Goal: Check status: Check status

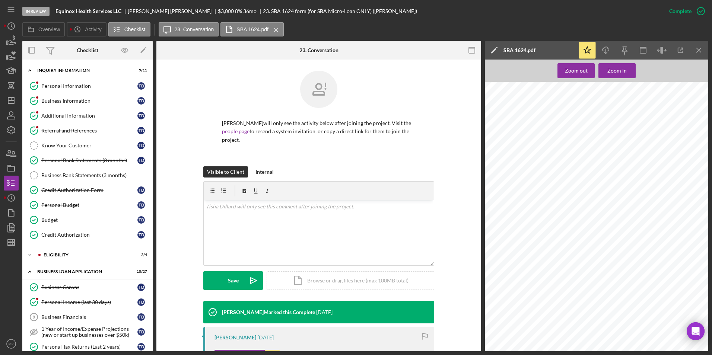
scroll to position [37, 0]
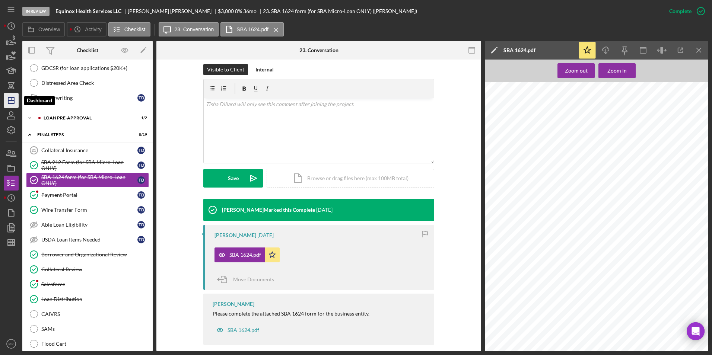
drag, startPoint x: 10, startPoint y: 102, endPoint x: 16, endPoint y: 96, distance: 8.2
click at [10, 102] on icon "Icon/Dashboard" at bounding box center [11, 100] width 19 height 19
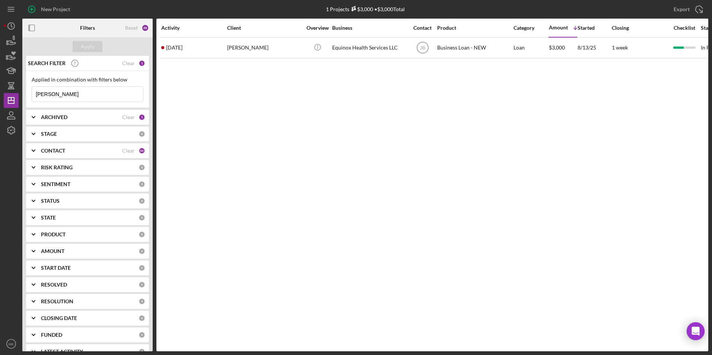
drag, startPoint x: 72, startPoint y: 93, endPoint x: 20, endPoint y: 94, distance: 51.0
click at [22, 94] on div "New Project 1 Projects $3,000 • $3,000 Total [PERSON_NAME] Export Icon/Export F…" at bounding box center [356, 176] width 705 height 352
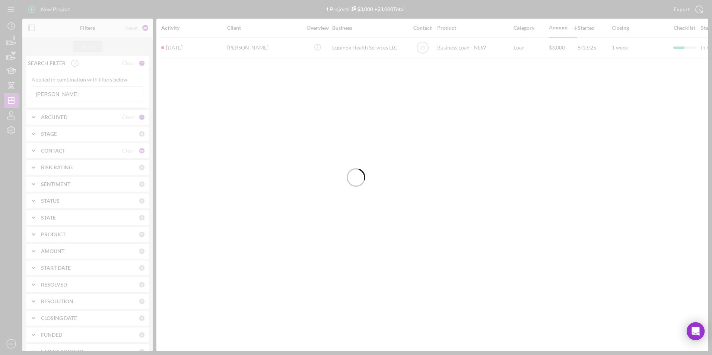
type input "[PERSON_NAME]"
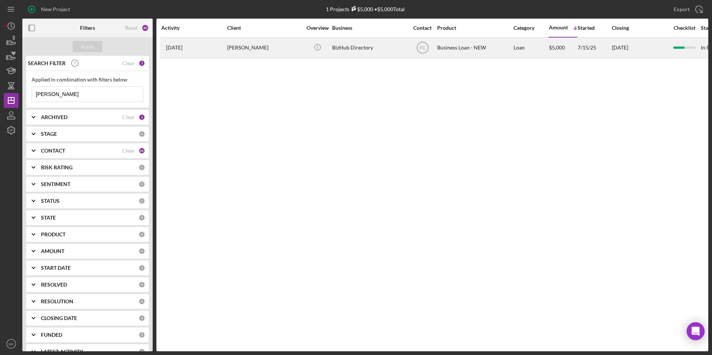
click at [213, 53] on div "[DATE] [PERSON_NAME]" at bounding box center [193, 48] width 65 height 20
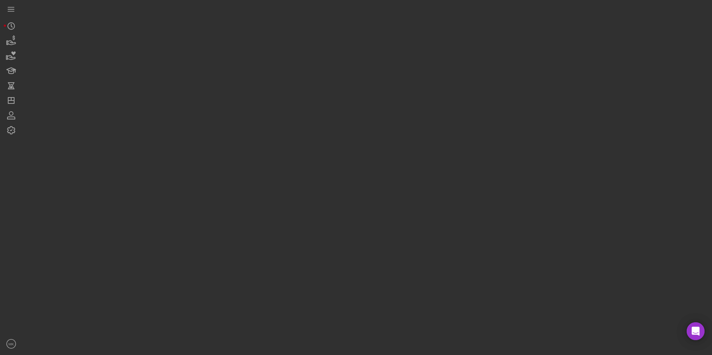
click at [213, 53] on div at bounding box center [365, 176] width 686 height 352
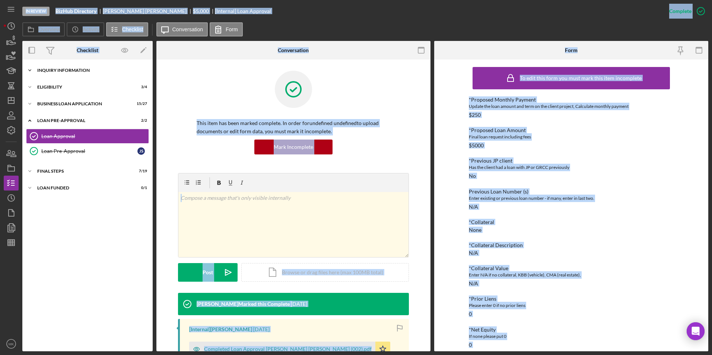
click at [86, 70] on div "INQUIRY INFORMATION" at bounding box center [90, 70] width 106 height 4
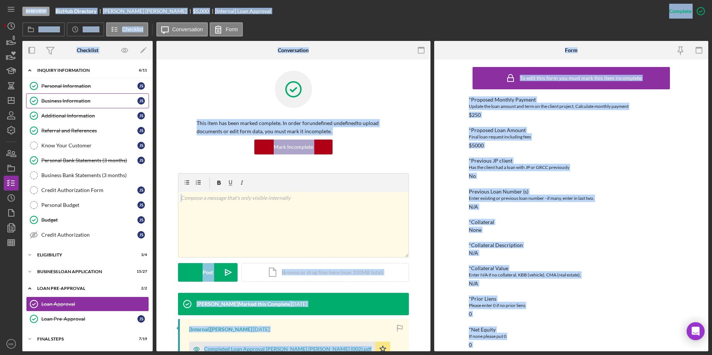
click at [70, 96] on link "Business Information Business Information j s" at bounding box center [87, 101] width 123 height 15
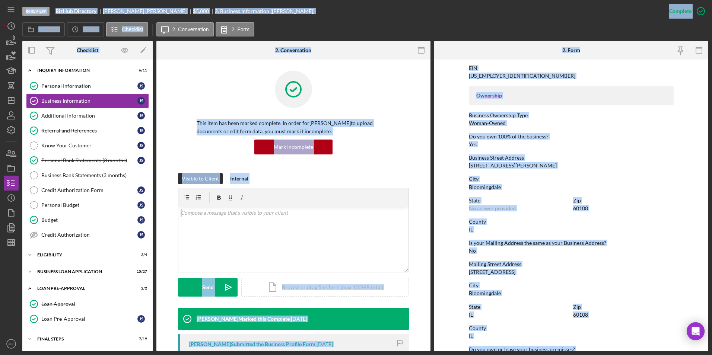
click at [577, 232] on div "County [GEOGRAPHIC_DATA]" at bounding box center [571, 226] width 205 height 14
click at [597, 269] on div "Mailing Street Address [STREET_ADDRESS]" at bounding box center [571, 269] width 205 height 14
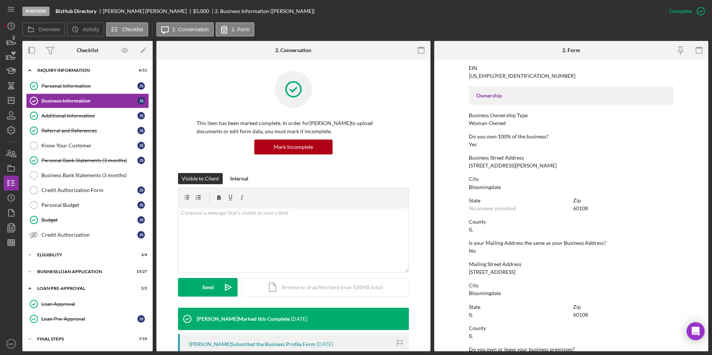
click at [596, 269] on div "Mailing Street Address [STREET_ADDRESS]" at bounding box center [571, 269] width 205 height 14
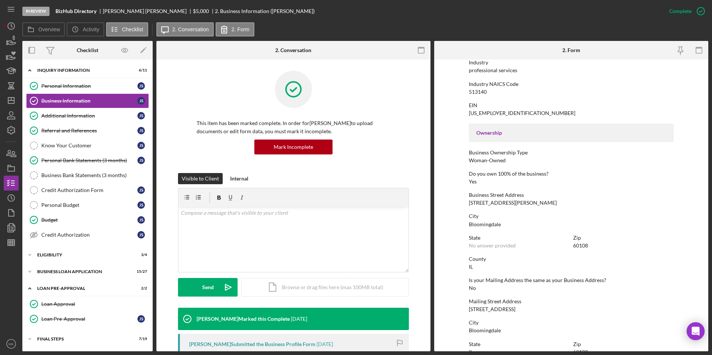
scroll to position [16, 0]
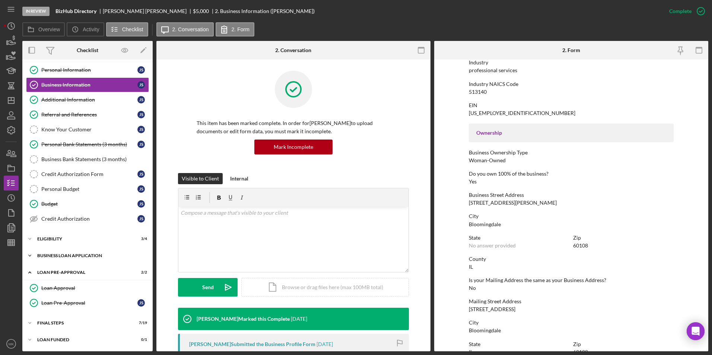
click at [78, 253] on div "Icon/Expander BUSINESS LOAN APPLICATION 15 / 27" at bounding box center [87, 255] width 130 height 15
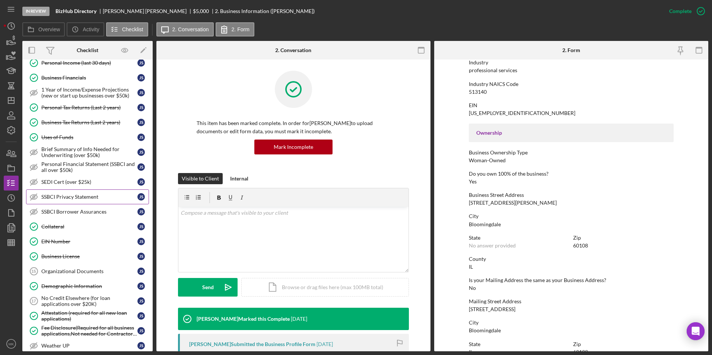
scroll to position [314, 0]
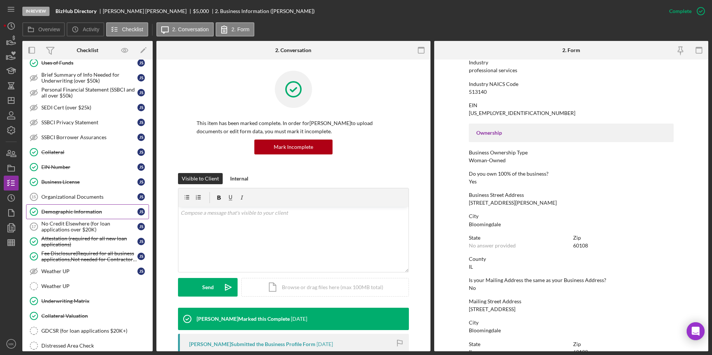
click at [76, 211] on div "Demographic Information" at bounding box center [89, 212] width 96 height 6
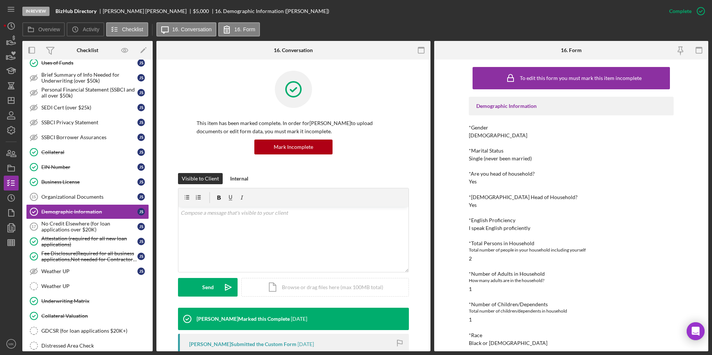
scroll to position [149, 0]
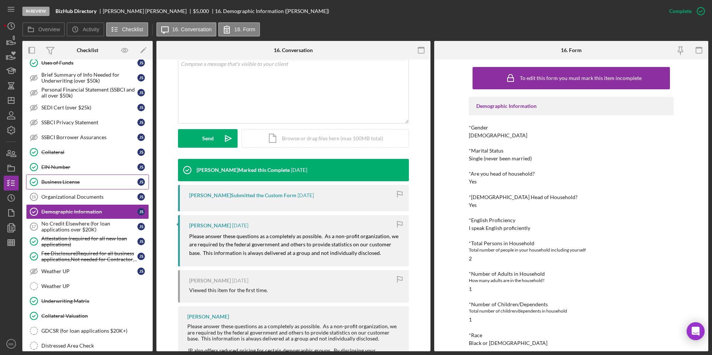
click at [79, 186] on link "Business License Business License j s" at bounding box center [87, 182] width 123 height 15
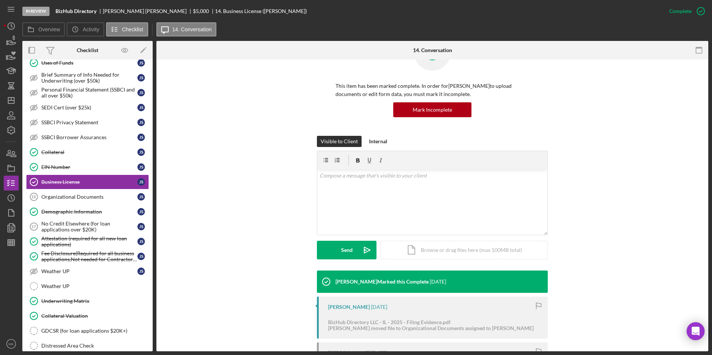
scroll to position [117, 0]
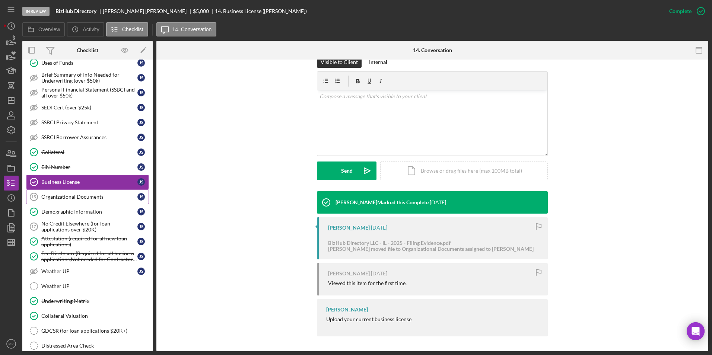
click at [98, 199] on div "Organizational Documents" at bounding box center [89, 197] width 96 height 6
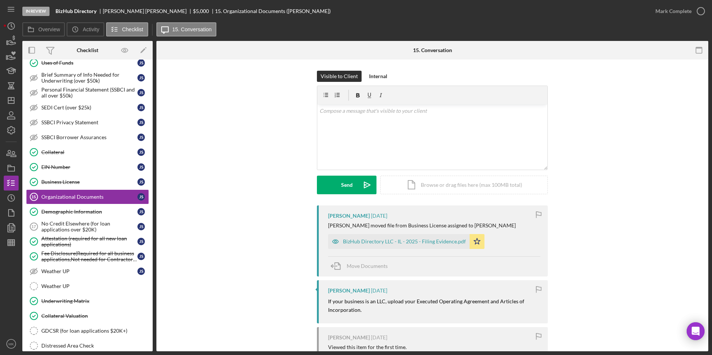
scroll to position [89, 0]
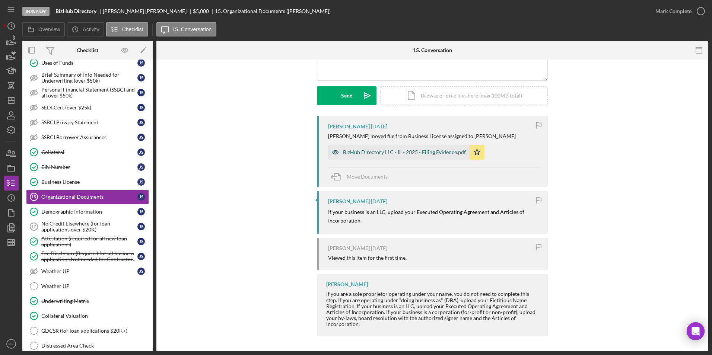
click at [371, 155] on div "BizHub Directory LLC - IL - 2025 - Filing Evidence.pdf" at bounding box center [404, 152] width 123 height 6
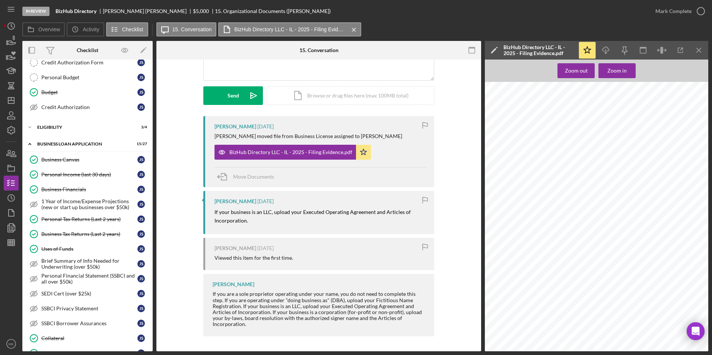
scroll to position [0, 0]
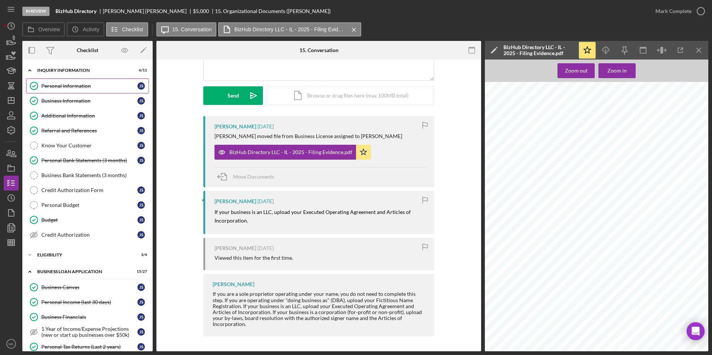
click at [77, 86] on div "Personal Information" at bounding box center [89, 86] width 96 height 6
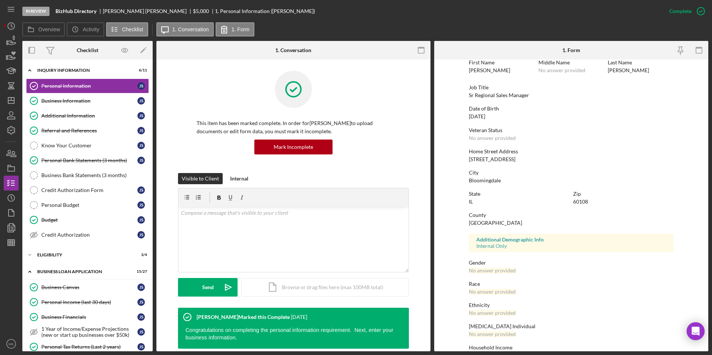
scroll to position [56, 0]
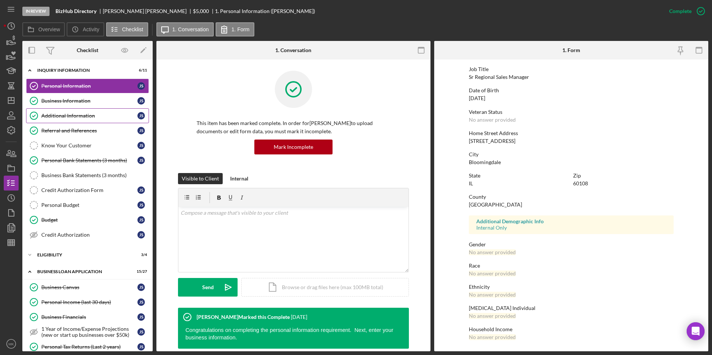
click at [66, 112] on link "Additional Information Additional Information j s" at bounding box center [87, 115] width 123 height 15
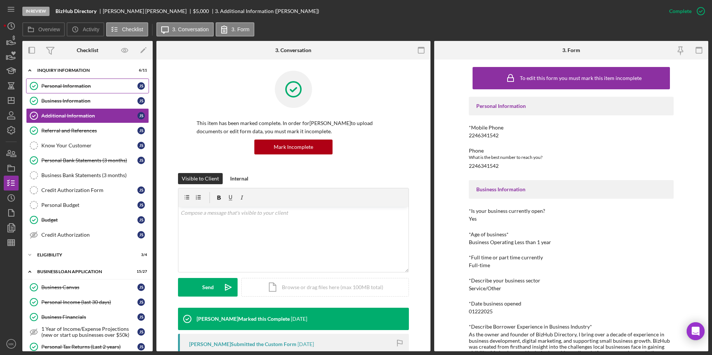
click at [62, 88] on link "Personal Information Personal Information j s" at bounding box center [87, 86] width 123 height 15
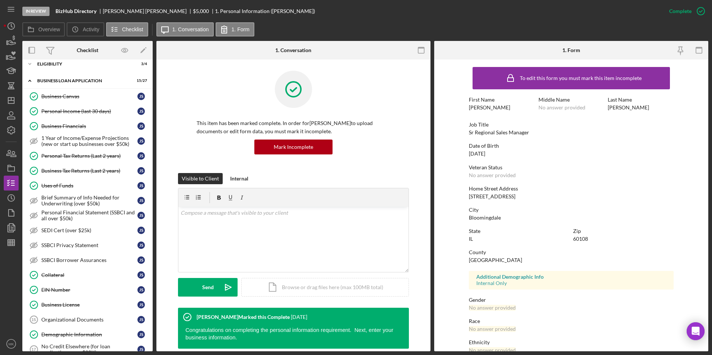
scroll to position [422, 0]
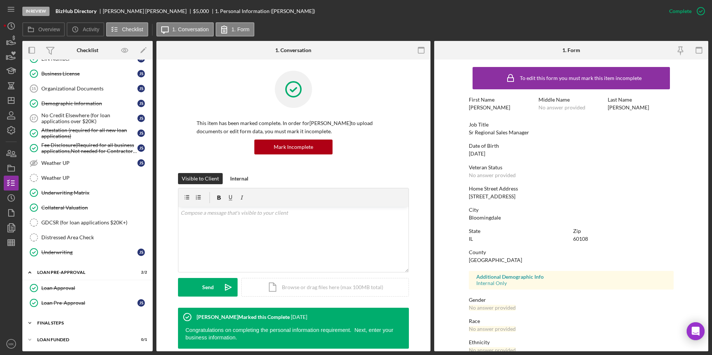
click at [61, 322] on div "FINAL STEPS" at bounding box center [90, 323] width 106 height 4
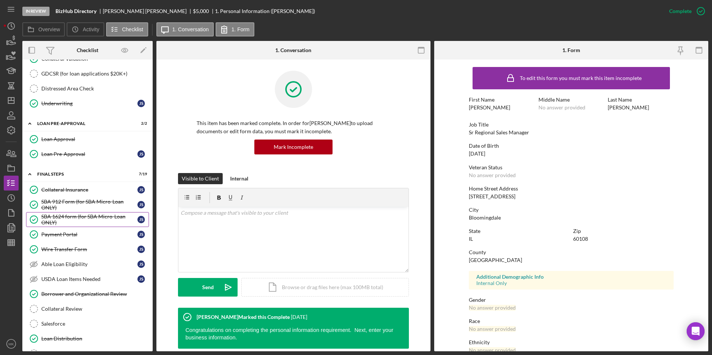
click at [82, 216] on div "SBA 1624 form (for SBA Micro-Loan ONLY)" at bounding box center [89, 220] width 96 height 12
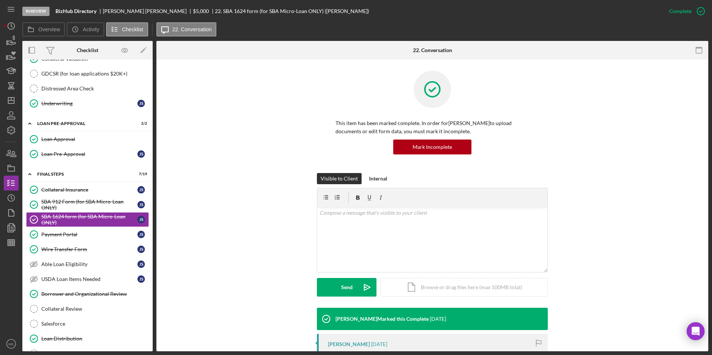
scroll to position [224, 0]
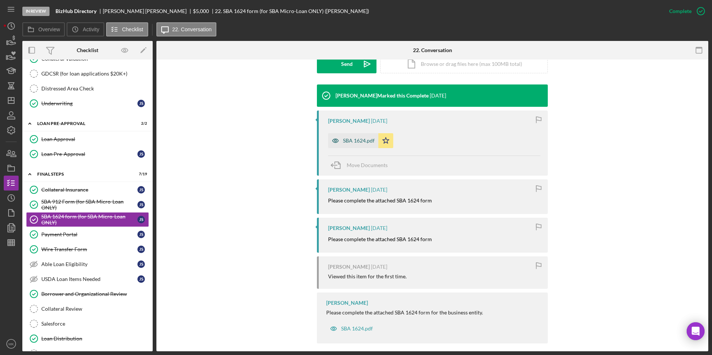
click at [359, 141] on div "SBA 1624.pdf" at bounding box center [359, 141] width 32 height 6
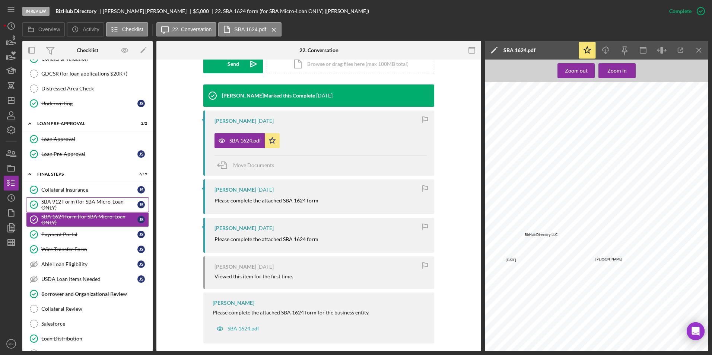
click at [58, 205] on div "SBA 912 Form (for SBA Micro-Loan ONLY)" at bounding box center [89, 205] width 96 height 12
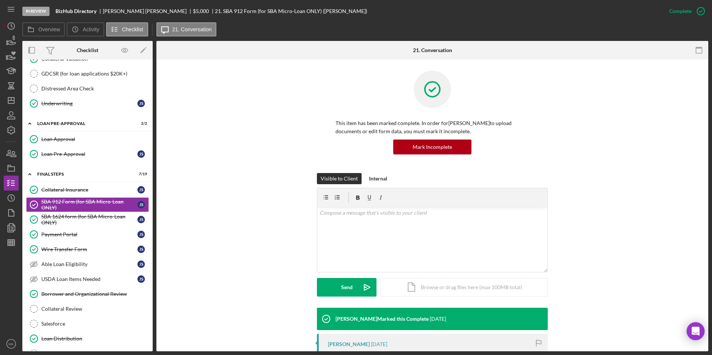
scroll to position [149, 0]
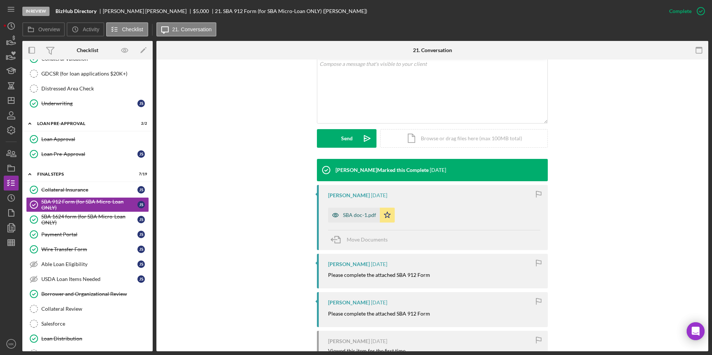
click at [351, 215] on div "SBA doc-1.pdf" at bounding box center [359, 215] width 33 height 6
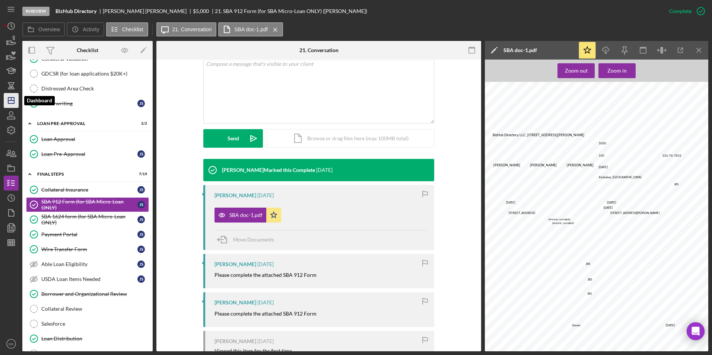
click at [9, 97] on icon "Icon/Dashboard" at bounding box center [11, 100] width 19 height 19
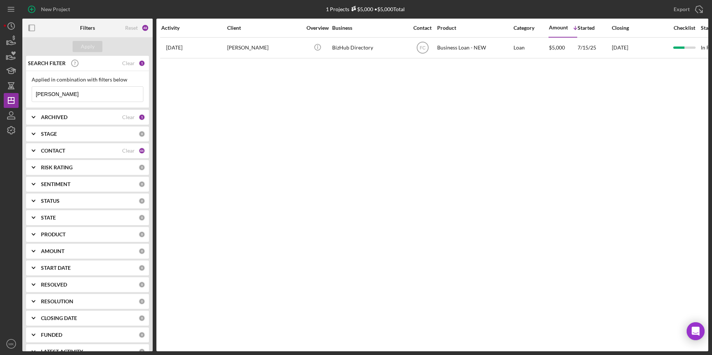
drag, startPoint x: 85, startPoint y: 94, endPoint x: 24, endPoint y: 94, distance: 60.7
click at [24, 94] on div "SEARCH FILTER Clear 1 Applied in combination with filters below [PERSON_NAME] I…" at bounding box center [87, 204] width 130 height 296
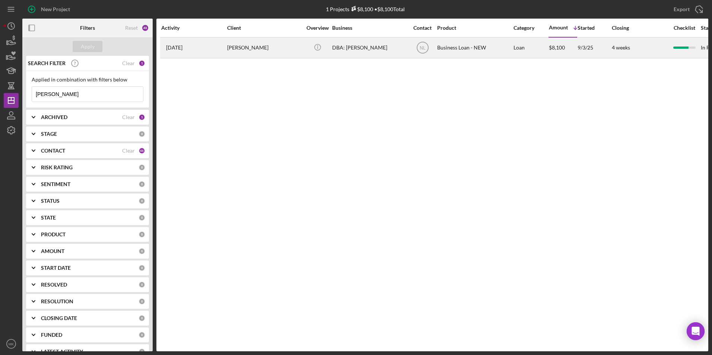
type input "[PERSON_NAME]"
click at [232, 44] on div "[PERSON_NAME]" at bounding box center [264, 48] width 75 height 20
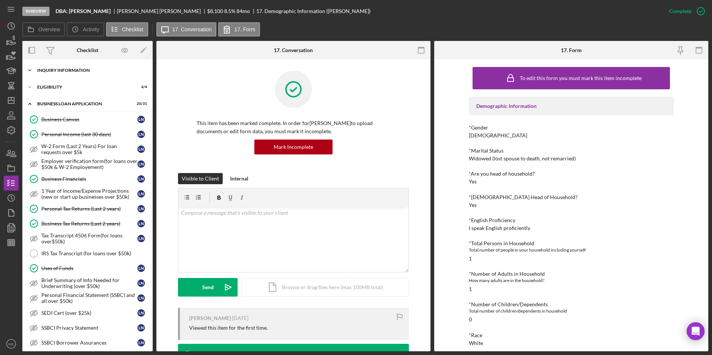
click at [85, 67] on div "Icon/Expander INQUIRY INFORMATION 11 / 11" at bounding box center [87, 70] width 130 height 15
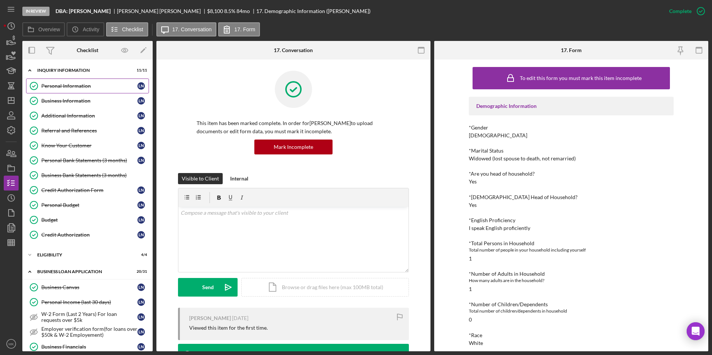
click at [80, 85] on div "Personal Information" at bounding box center [89, 86] width 96 height 6
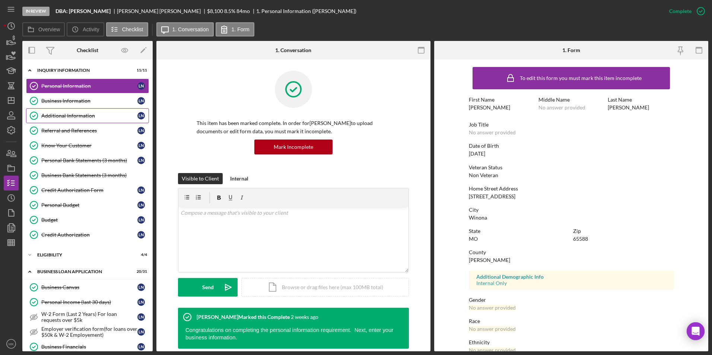
click at [85, 117] on div "Additional Information" at bounding box center [89, 116] width 96 height 6
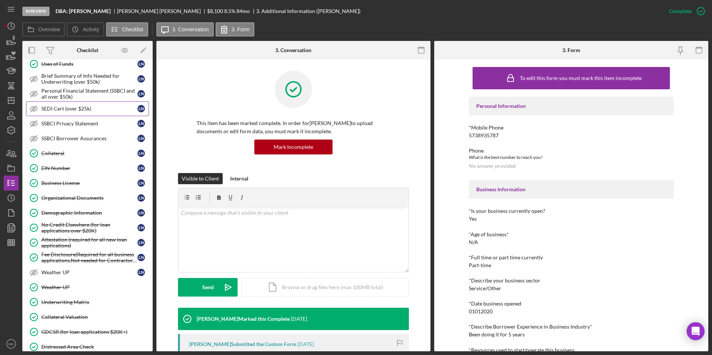
scroll to position [448, 0]
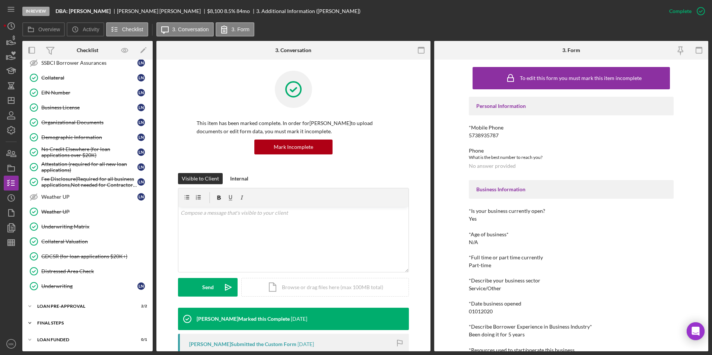
click at [71, 324] on div "FINAL STEPS" at bounding box center [90, 323] width 106 height 4
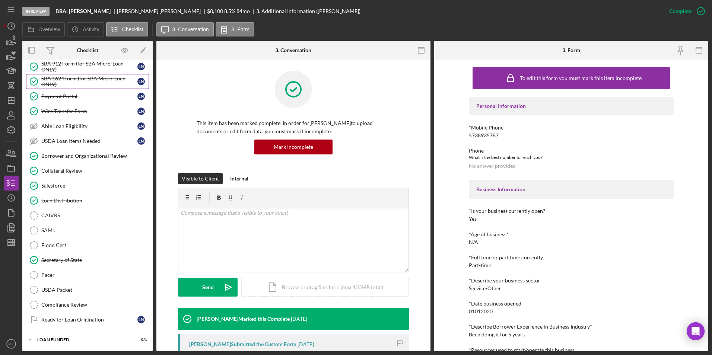
scroll to position [661, 0]
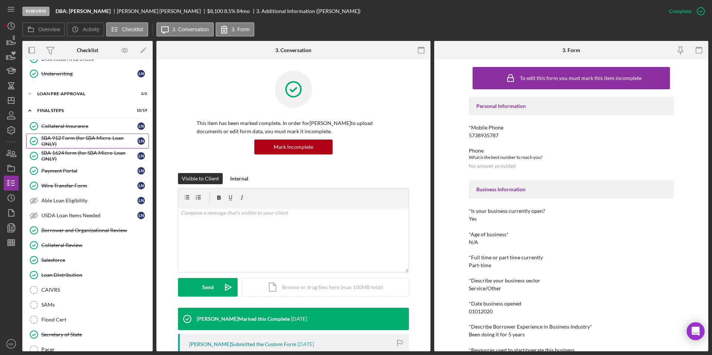
click at [72, 142] on div "SBA 912 Form (for SBA Micro-Loan ONLY)" at bounding box center [89, 141] width 96 height 12
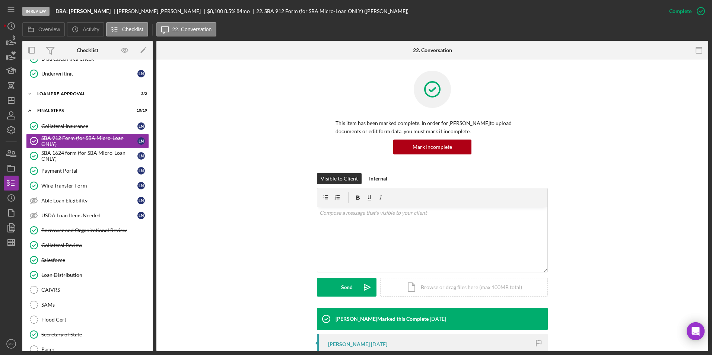
scroll to position [149, 0]
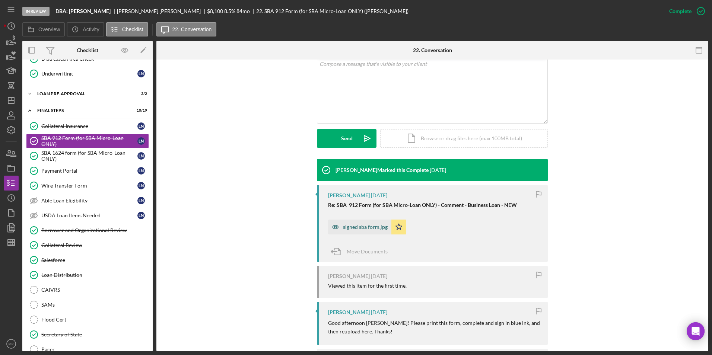
click at [365, 225] on div "signed sba form.jpg" at bounding box center [365, 227] width 45 height 6
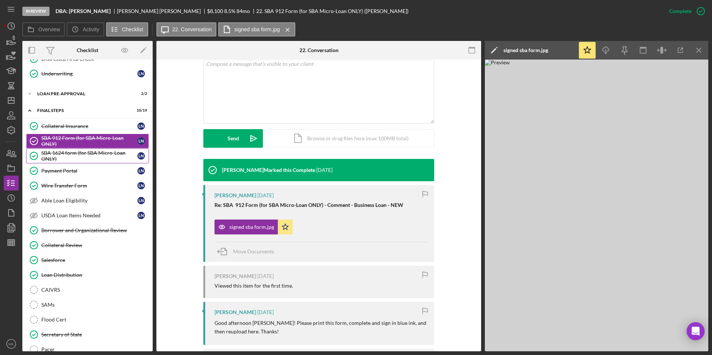
click at [70, 156] on div "SBA 1624 form (for SBA Micro-Loan ONLY)" at bounding box center [89, 156] width 96 height 12
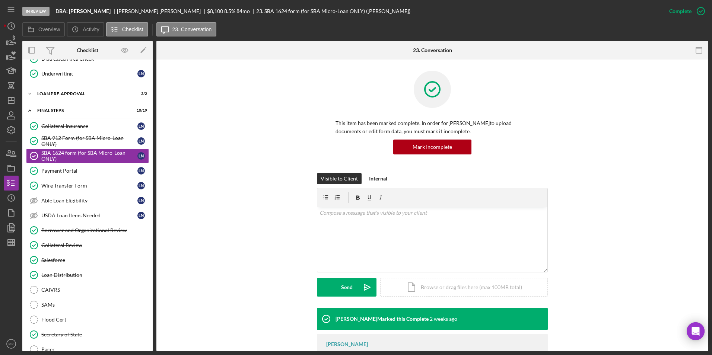
scroll to position [48, 0]
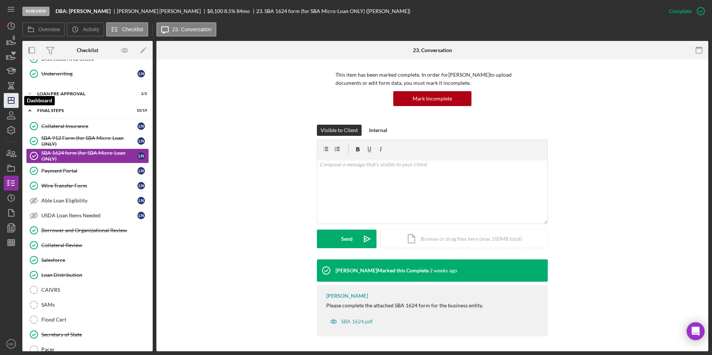
click at [13, 97] on icon "Icon/Dashboard" at bounding box center [11, 100] width 19 height 19
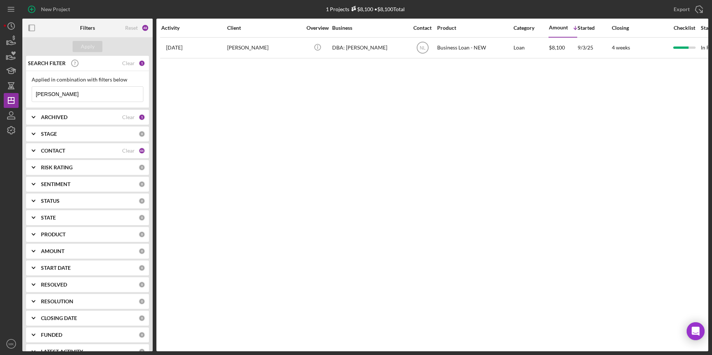
drag, startPoint x: 73, startPoint y: 92, endPoint x: -11, endPoint y: 97, distance: 83.6
click at [0, 97] on html "New Project 1 Projects $8,100 • $8,100 Total [PERSON_NAME] Export Icon/Export F…" at bounding box center [356, 177] width 712 height 355
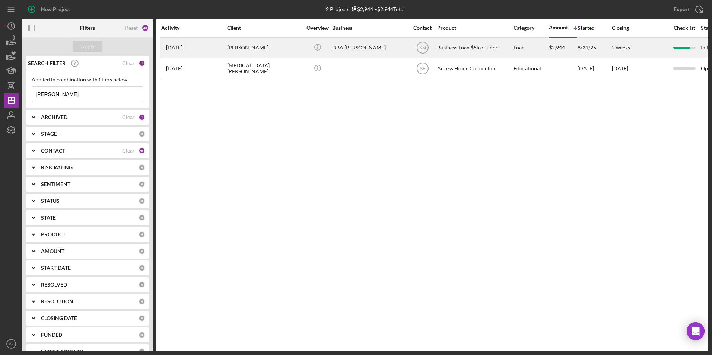
type input "[PERSON_NAME]"
click at [269, 50] on div "[PERSON_NAME]" at bounding box center [264, 48] width 75 height 20
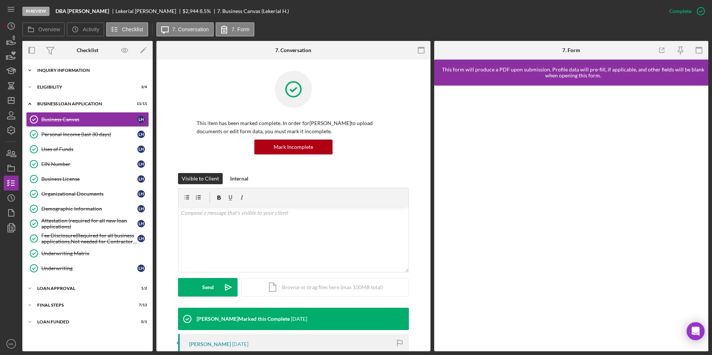
click at [30, 69] on icon "Icon/Expander" at bounding box center [29, 70] width 15 height 15
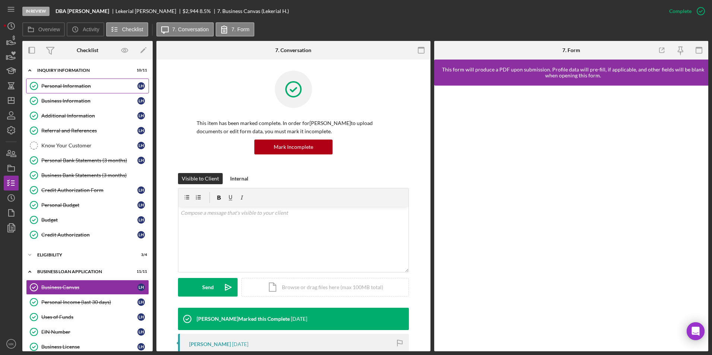
click at [87, 82] on link "Personal Information Personal Information L H" at bounding box center [87, 86] width 123 height 15
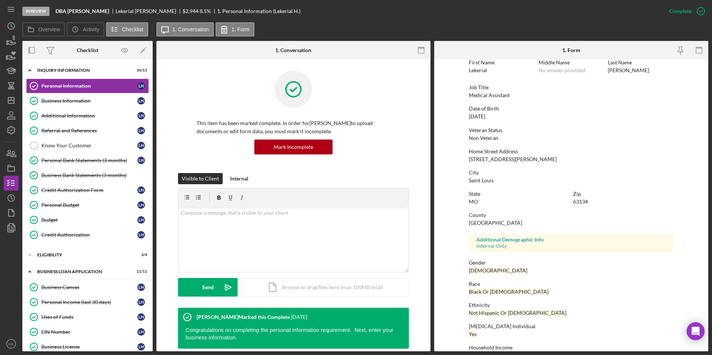
scroll to position [56, 0]
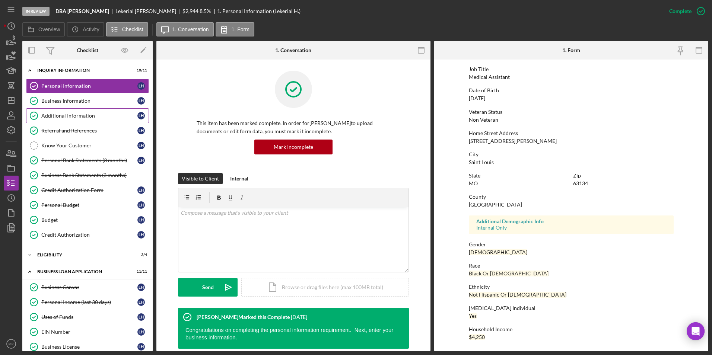
click at [69, 112] on link "Additional Information Additional Information L H" at bounding box center [87, 115] width 123 height 15
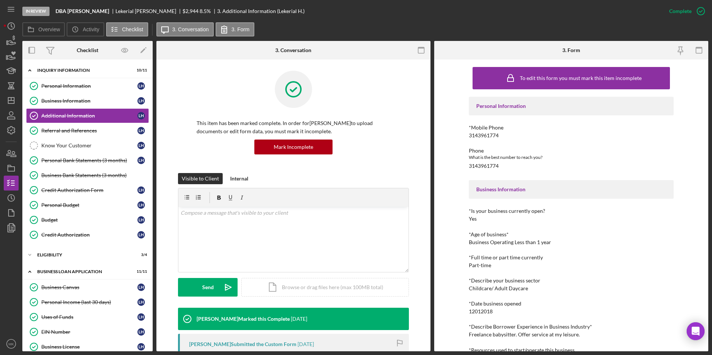
scroll to position [150, 0]
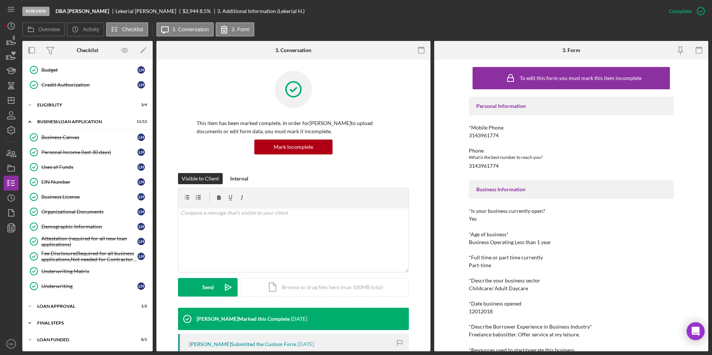
click at [94, 320] on div "Icon/Expander Final Steps 7 / 13" at bounding box center [87, 323] width 130 height 15
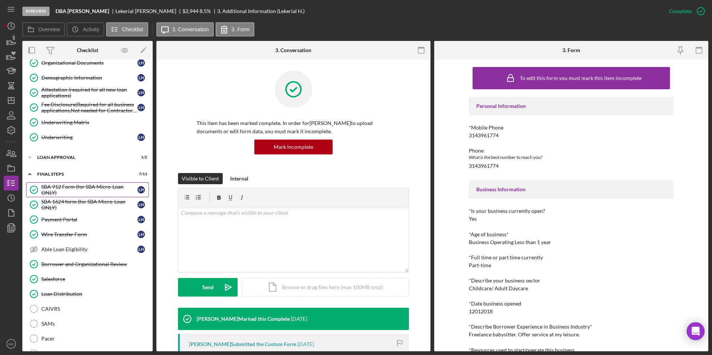
click at [80, 188] on div "SBA 912 Form (for SBA Micro-Loan ONLY)" at bounding box center [89, 190] width 96 height 12
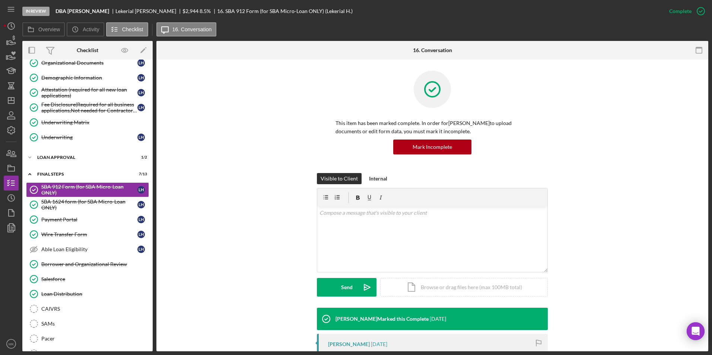
scroll to position [154, 0]
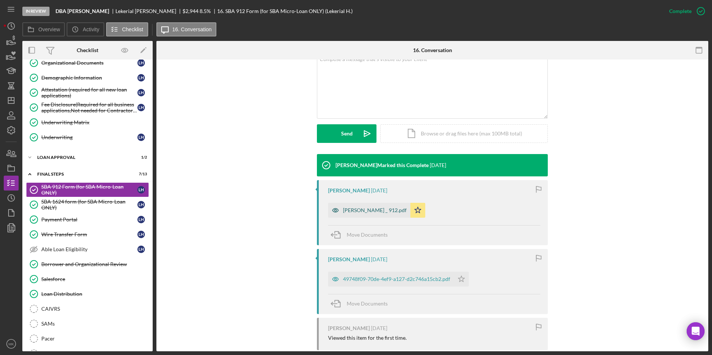
click at [344, 212] on div "[PERSON_NAME] _ 912.pdf" at bounding box center [375, 210] width 64 height 6
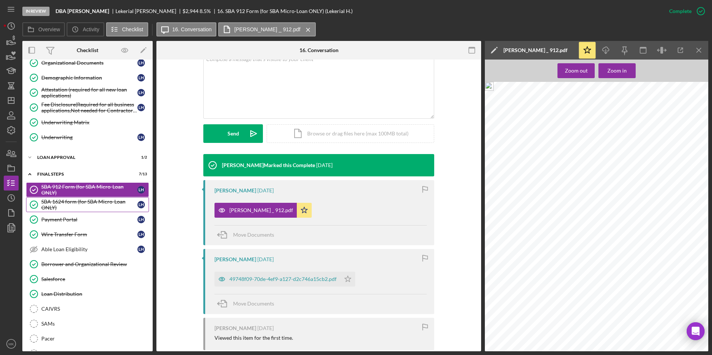
click at [67, 204] on div "SBA 1624 form (for SBA Micro-Loan ONLY)" at bounding box center [89, 205] width 96 height 12
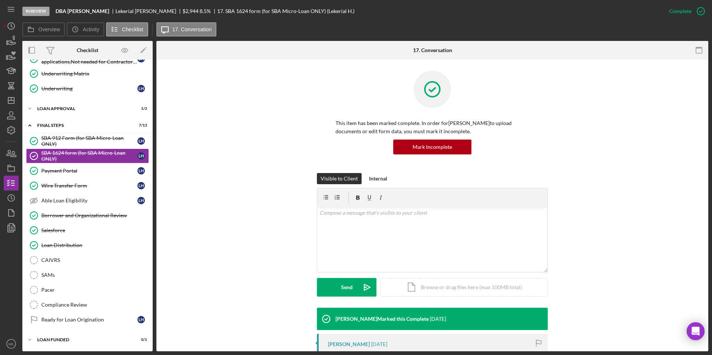
scroll to position [186, 0]
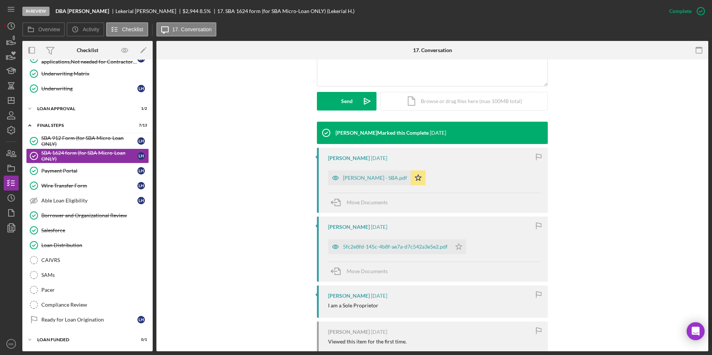
click at [358, 181] on div "[PERSON_NAME] - SBA.pdf" at bounding box center [369, 178] width 83 height 15
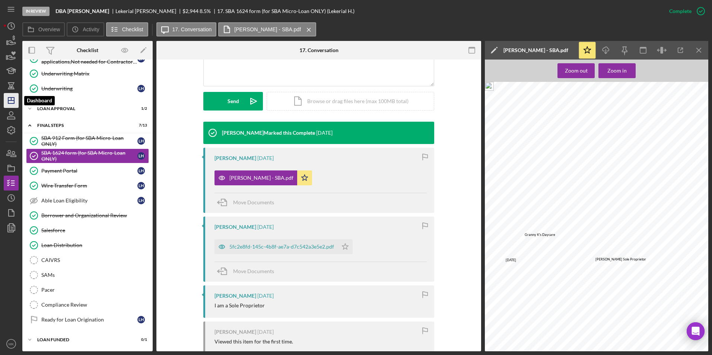
drag, startPoint x: 7, startPoint y: 105, endPoint x: 7, endPoint y: 101, distance: 4.2
click at [6, 104] on icon "Icon/Dashboard" at bounding box center [11, 100] width 19 height 19
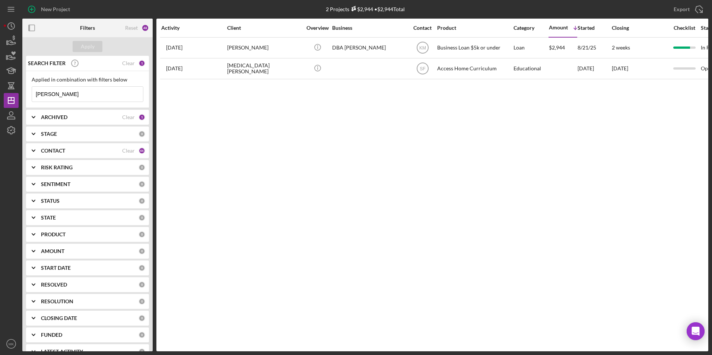
click at [74, 95] on input "[PERSON_NAME]" at bounding box center [87, 94] width 111 height 15
drag, startPoint x: 38, startPoint y: 92, endPoint x: -1, endPoint y: 92, distance: 38.4
click at [0, 92] on html "New Project 2 Projects $2,944 • $2,944 Total [PERSON_NAME] Export Icon/Export F…" at bounding box center [356, 177] width 712 height 355
drag, startPoint x: 88, startPoint y: 93, endPoint x: 16, endPoint y: 98, distance: 72.4
click at [16, 98] on div "New Project 1 Projects $2,500 • $2,500 Total [PERSON_NAME] Export Icon/Export F…" at bounding box center [356, 176] width 705 height 352
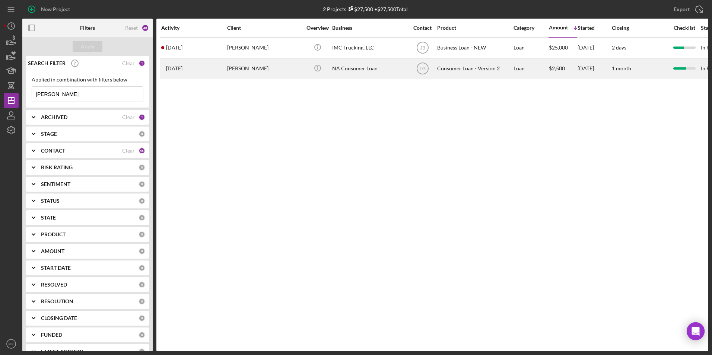
type input "[PERSON_NAME]"
click at [266, 69] on div "[PERSON_NAME]" at bounding box center [264, 69] width 75 height 20
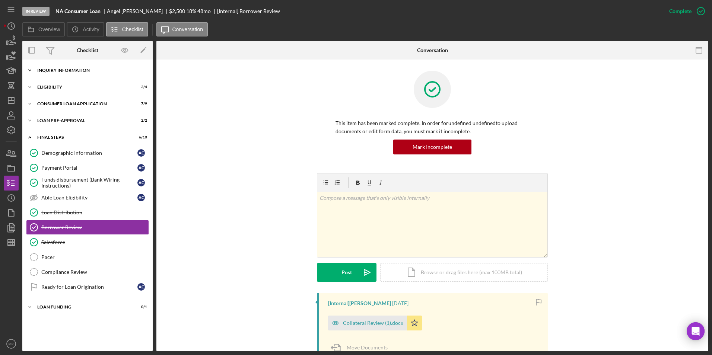
click at [80, 73] on div "Icon/Expander Inquiry Information 2 / 8" at bounding box center [87, 70] width 130 height 15
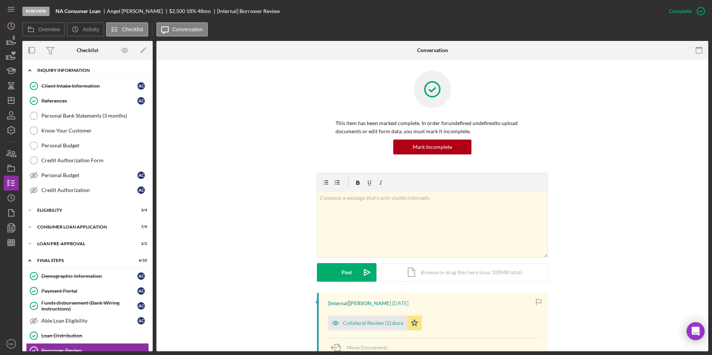
click at [93, 73] on div "Icon/Expander Inquiry Information 2 / 8" at bounding box center [87, 70] width 130 height 15
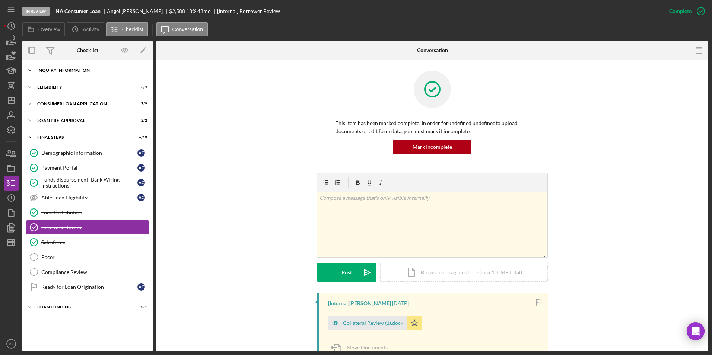
click at [76, 73] on div "Icon/Expander Inquiry Information 2 / 8" at bounding box center [87, 70] width 130 height 15
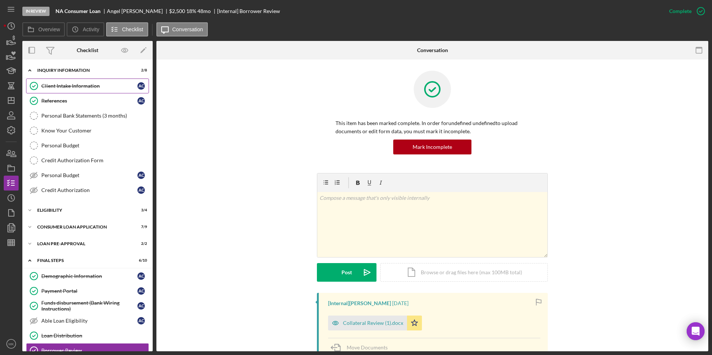
click at [67, 87] on div "Client Intake Information" at bounding box center [89, 86] width 96 height 6
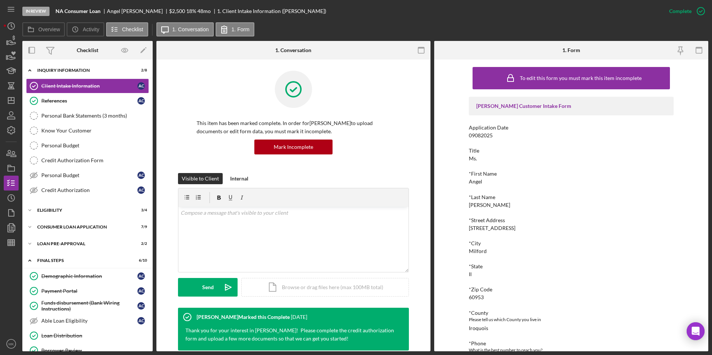
scroll to position [37, 0]
